Goal: Transaction & Acquisition: Purchase product/service

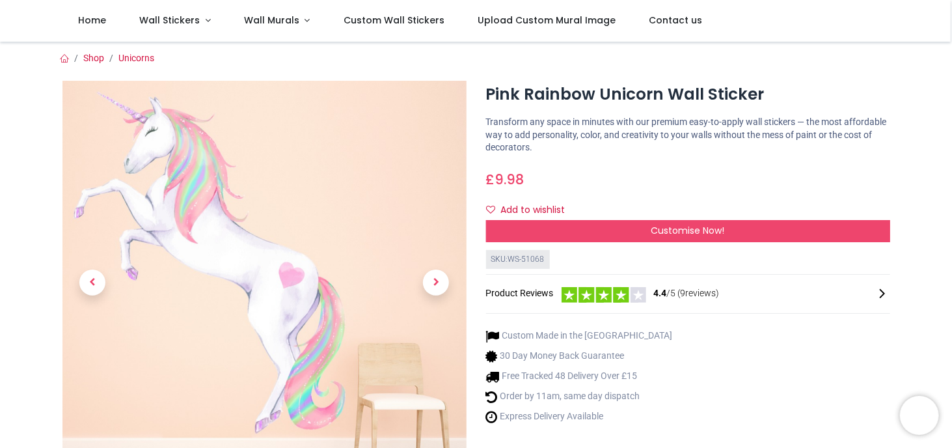
scroll to position [43, 0]
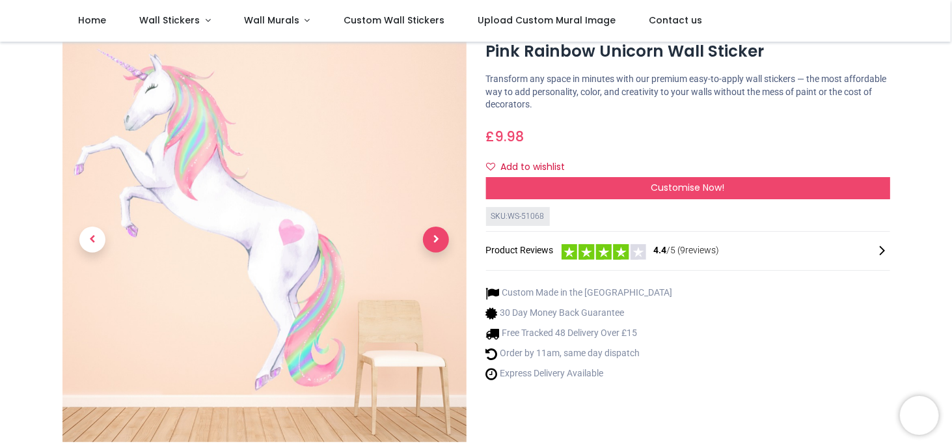
click at [438, 248] on span "Next" at bounding box center [436, 239] width 26 height 26
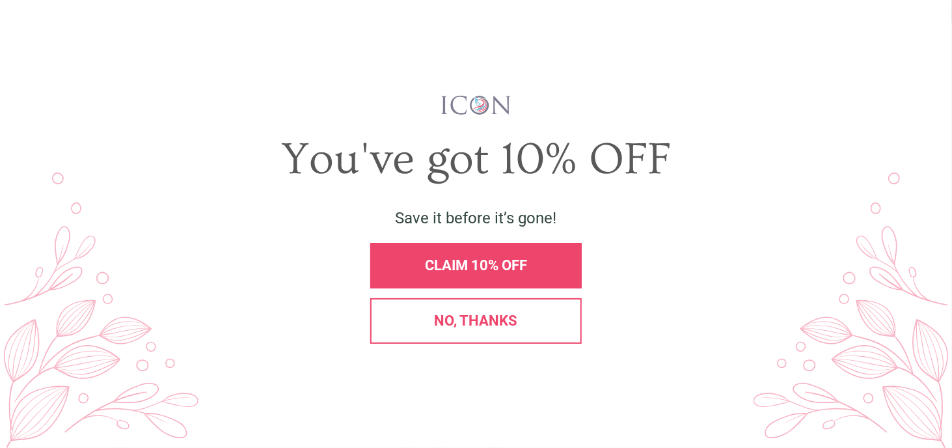
scroll to position [0, 0]
click at [446, 322] on span "No, thanks" at bounding box center [476, 320] width 83 height 16
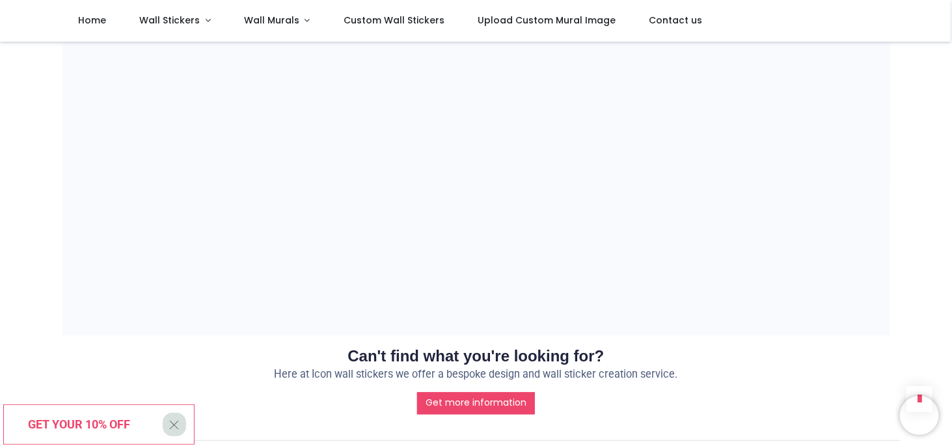
scroll to position [1171, 0]
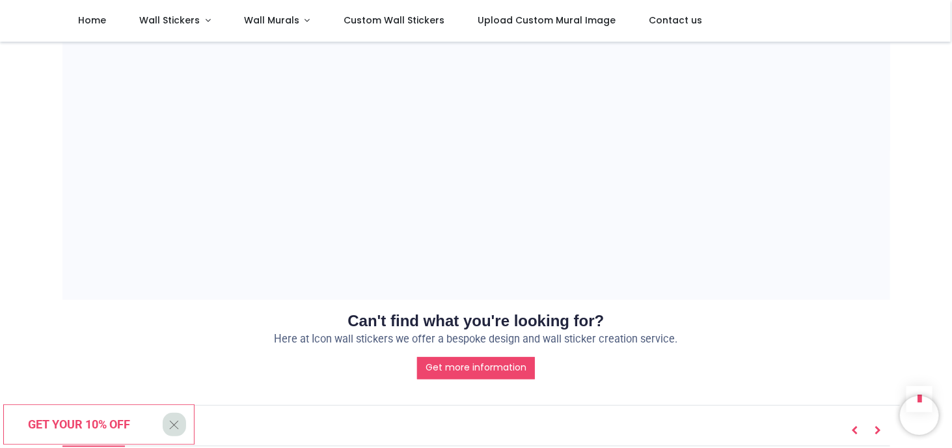
click at [120, 426] on span "Get your 10% off" at bounding box center [80, 424] width 102 height 14
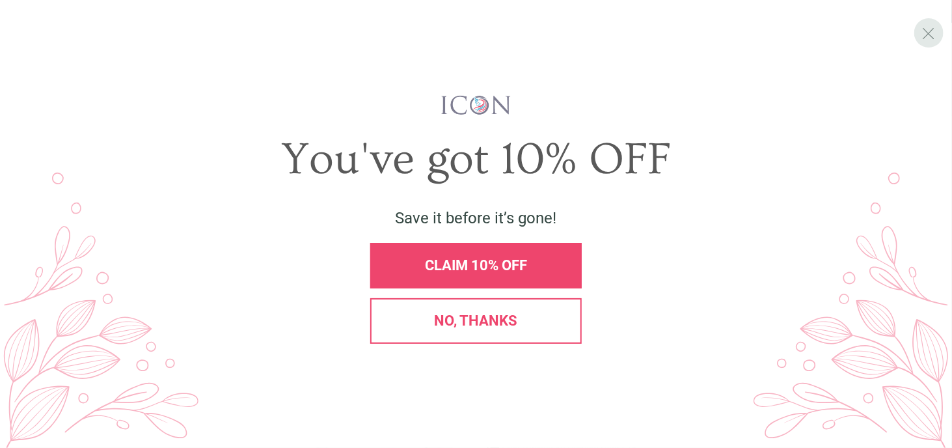
click at [930, 32] on span "X" at bounding box center [929, 33] width 14 height 20
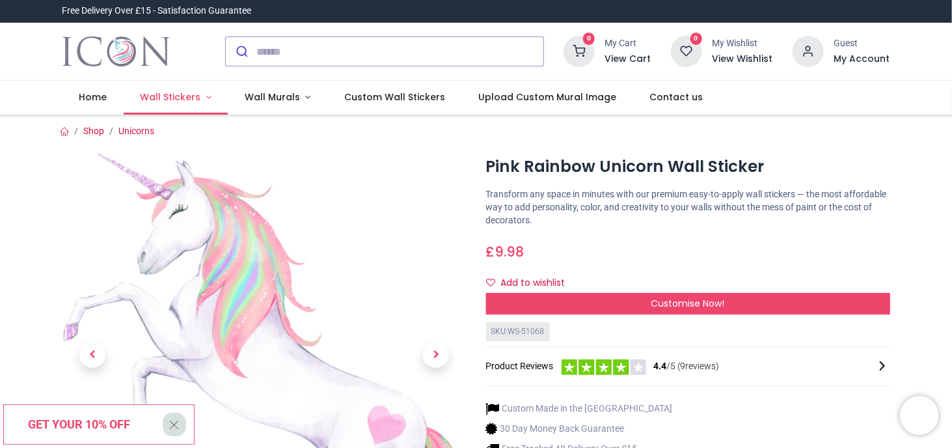
click at [207, 98] on link "Wall Stickers" at bounding box center [176, 98] width 105 height 34
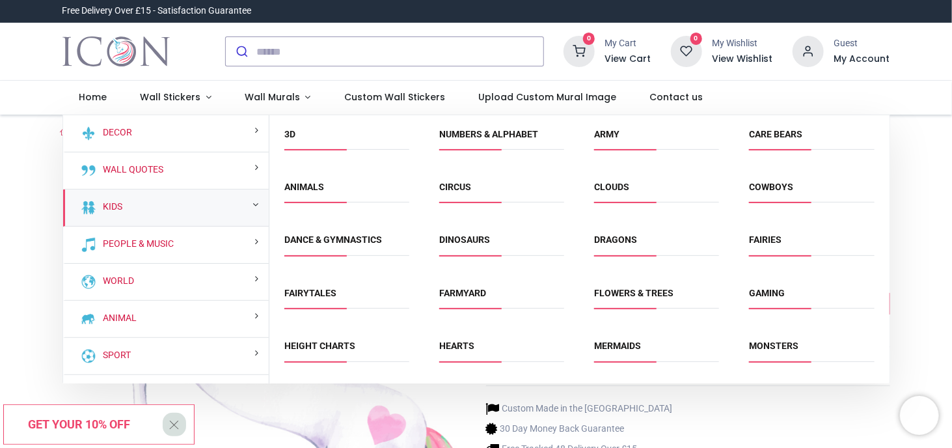
click at [171, 210] on div "Kids" at bounding box center [166, 207] width 206 height 37
click at [299, 185] on link "Animals" at bounding box center [304, 187] width 40 height 10
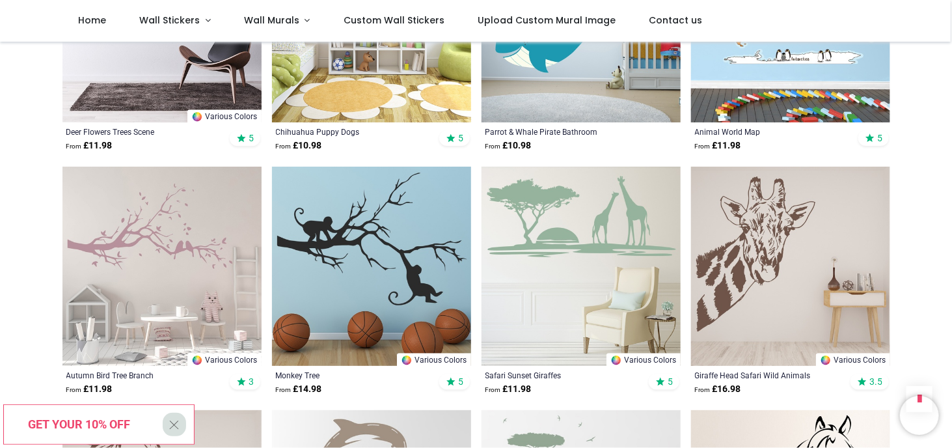
scroll to position [1388, 0]
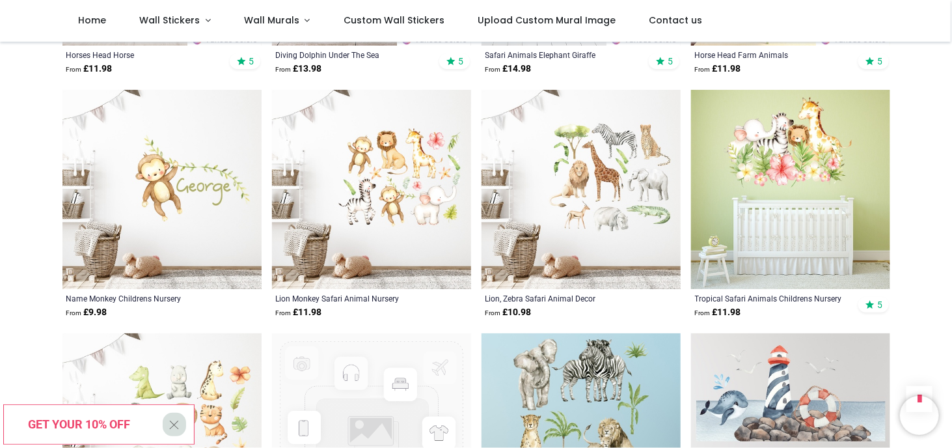
scroll to position [1995, 0]
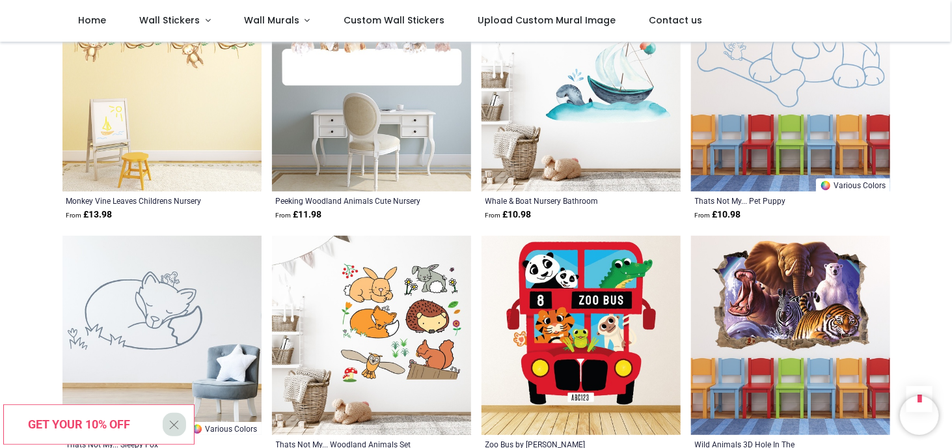
scroll to position [4468, 0]
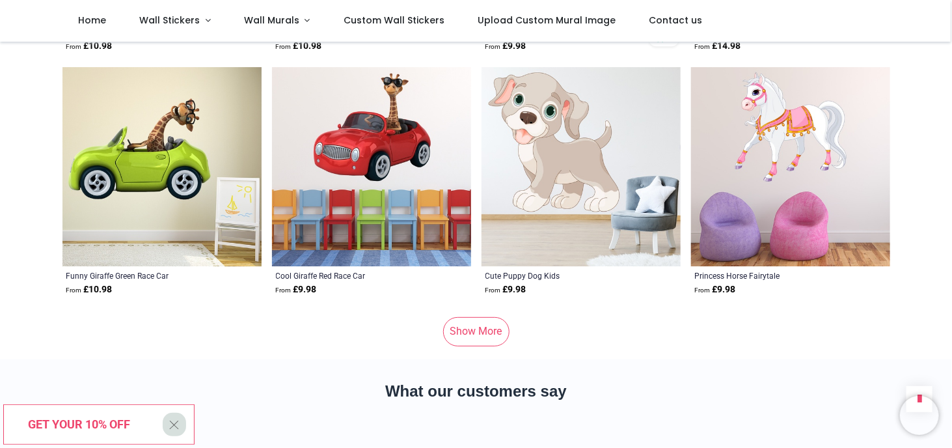
scroll to position [8545, 0]
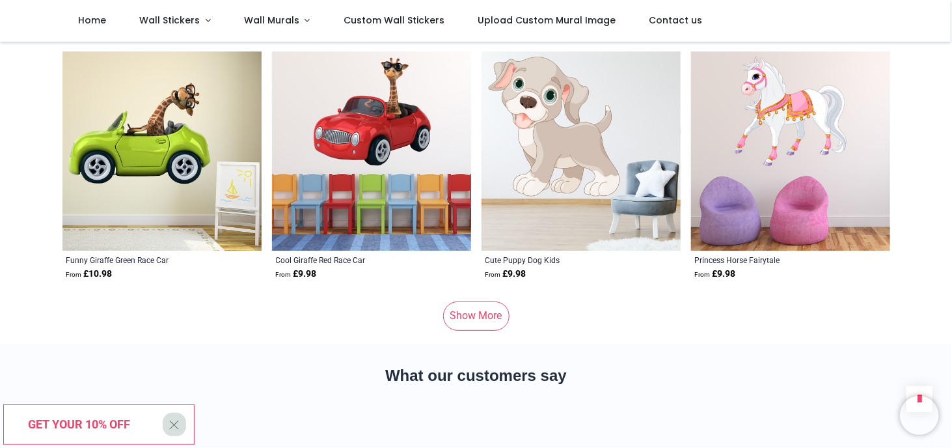
click at [472, 301] on link "Show More" at bounding box center [476, 315] width 66 height 29
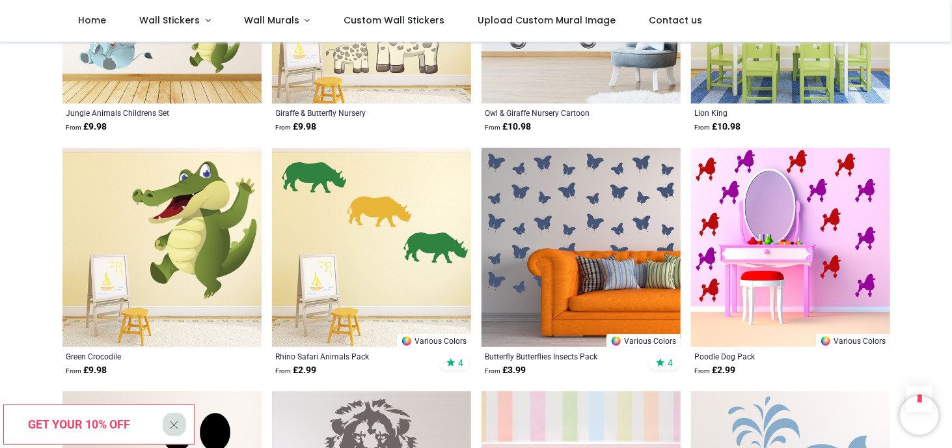
scroll to position [9196, 0]
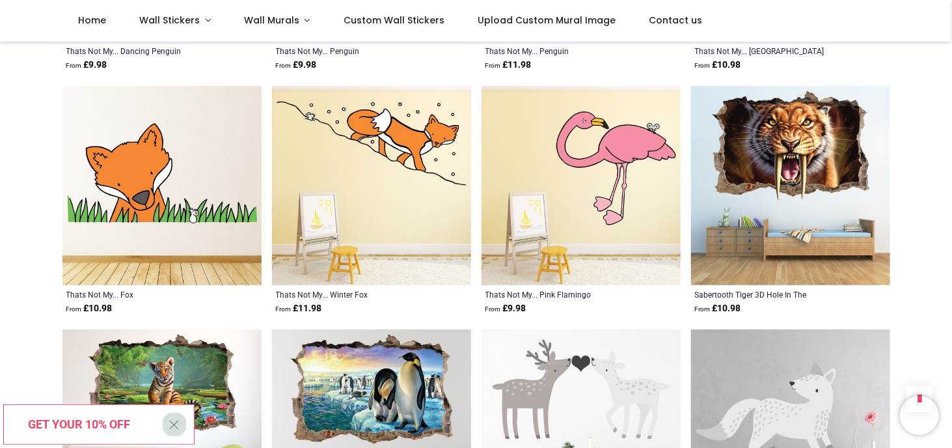
scroll to position [11322, 0]
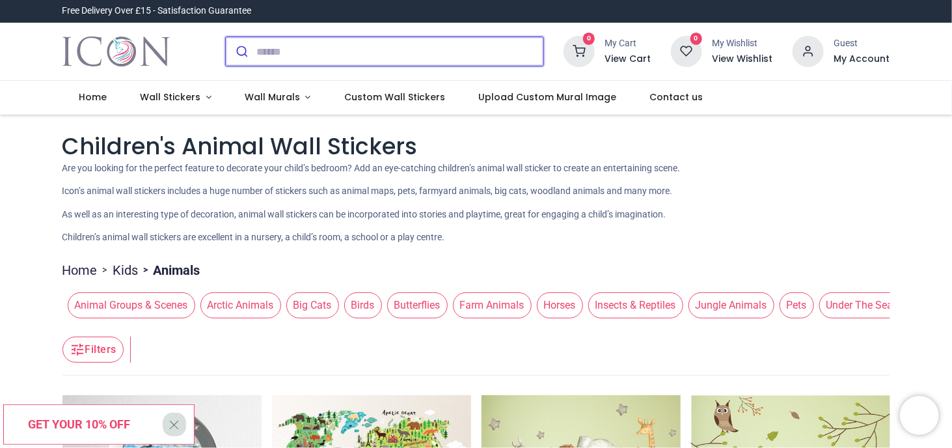
click at [256, 52] on input "search" at bounding box center [399, 51] width 287 height 29
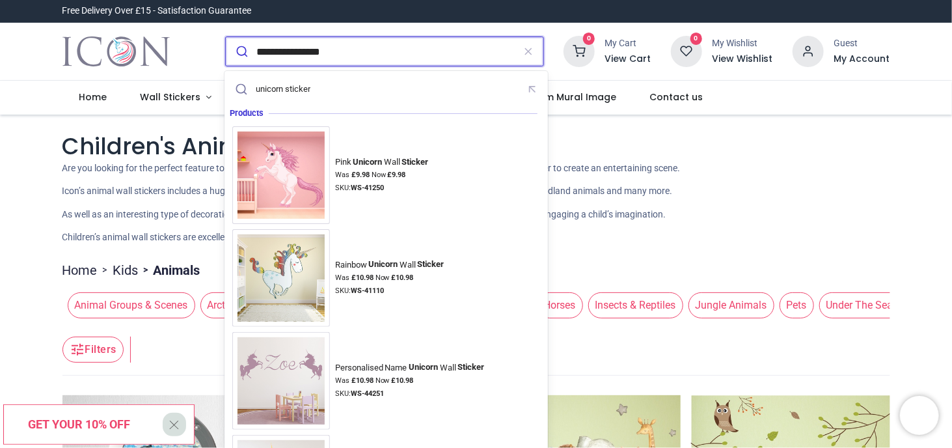
type input "**********"
click at [226, 37] on button "submit" at bounding box center [241, 51] width 31 height 29
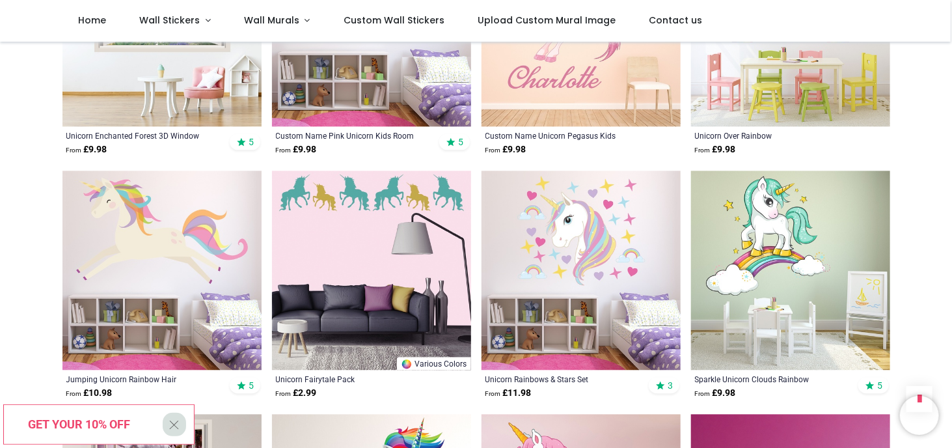
scroll to position [1258, 0]
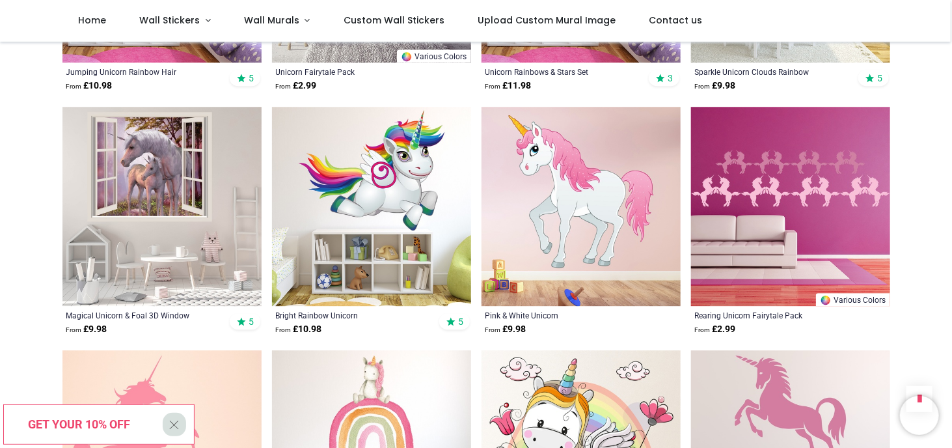
scroll to position [1562, 0]
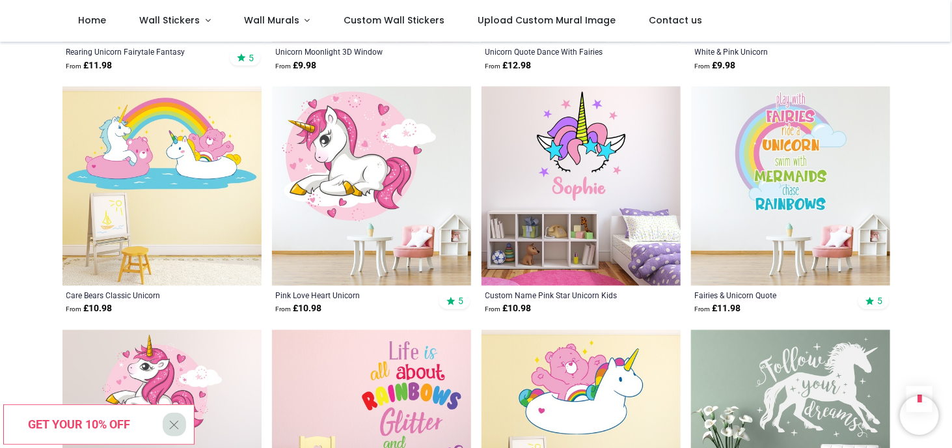
scroll to position [3080, 0]
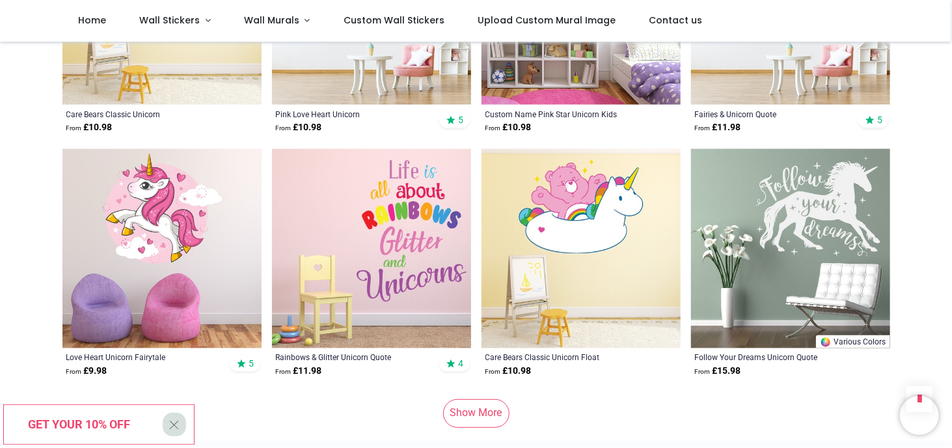
scroll to position [3253, 0]
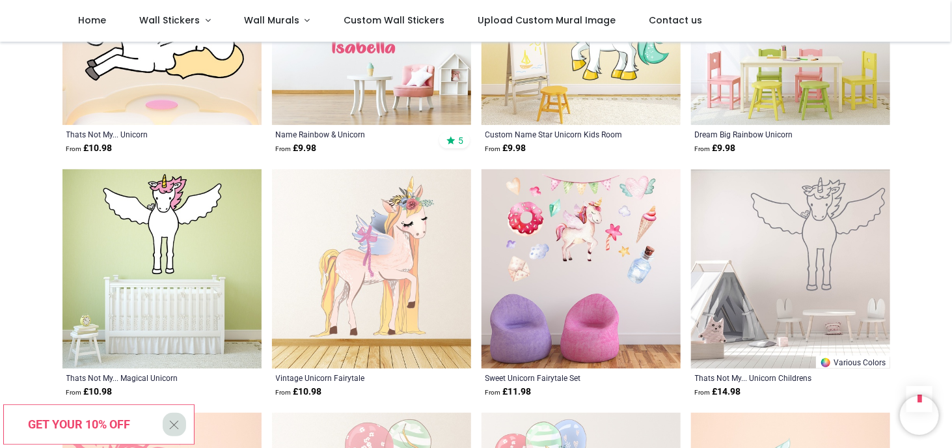
scroll to position [4685, 0]
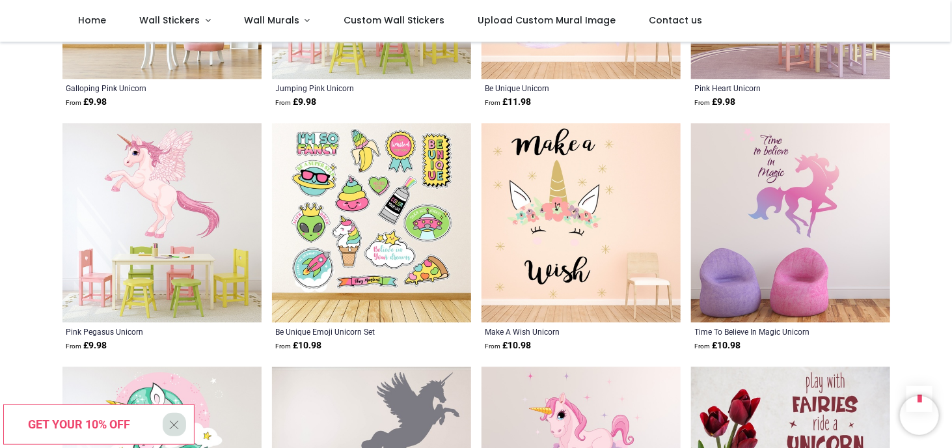
scroll to position [5943, 0]
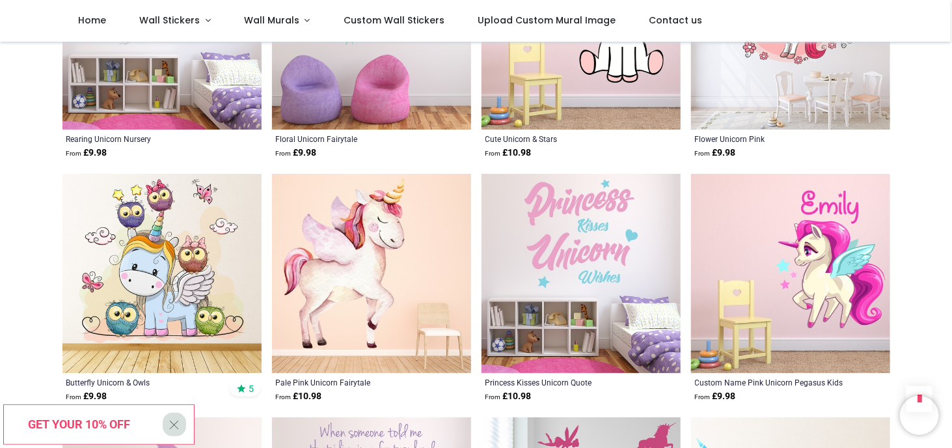
scroll to position [6637, 0]
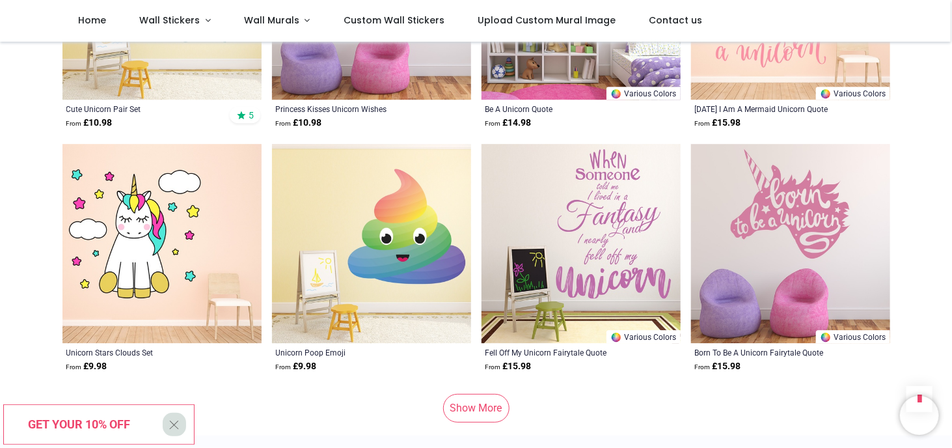
scroll to position [8285, 0]
